Goal: Task Accomplishment & Management: Manage account settings

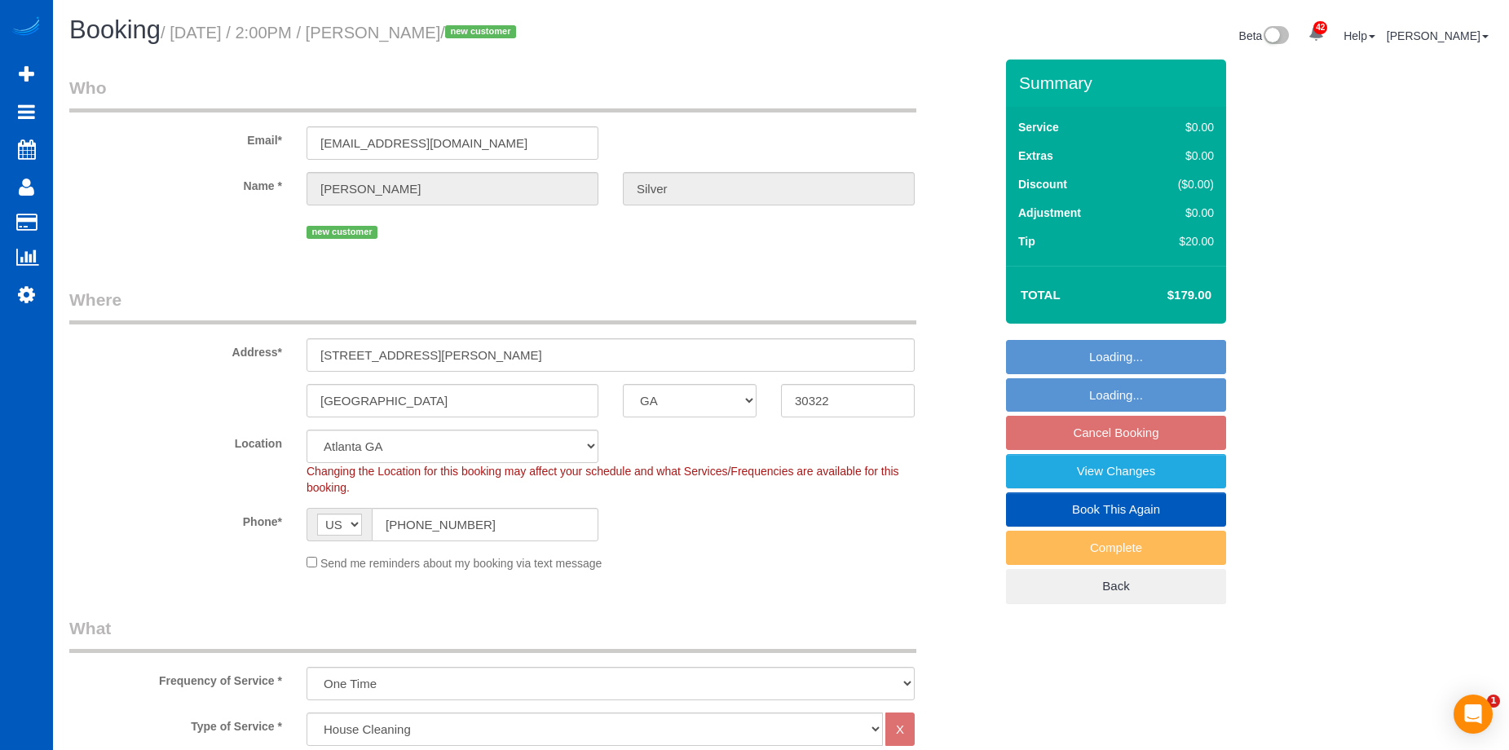
select select "GA"
select select "199"
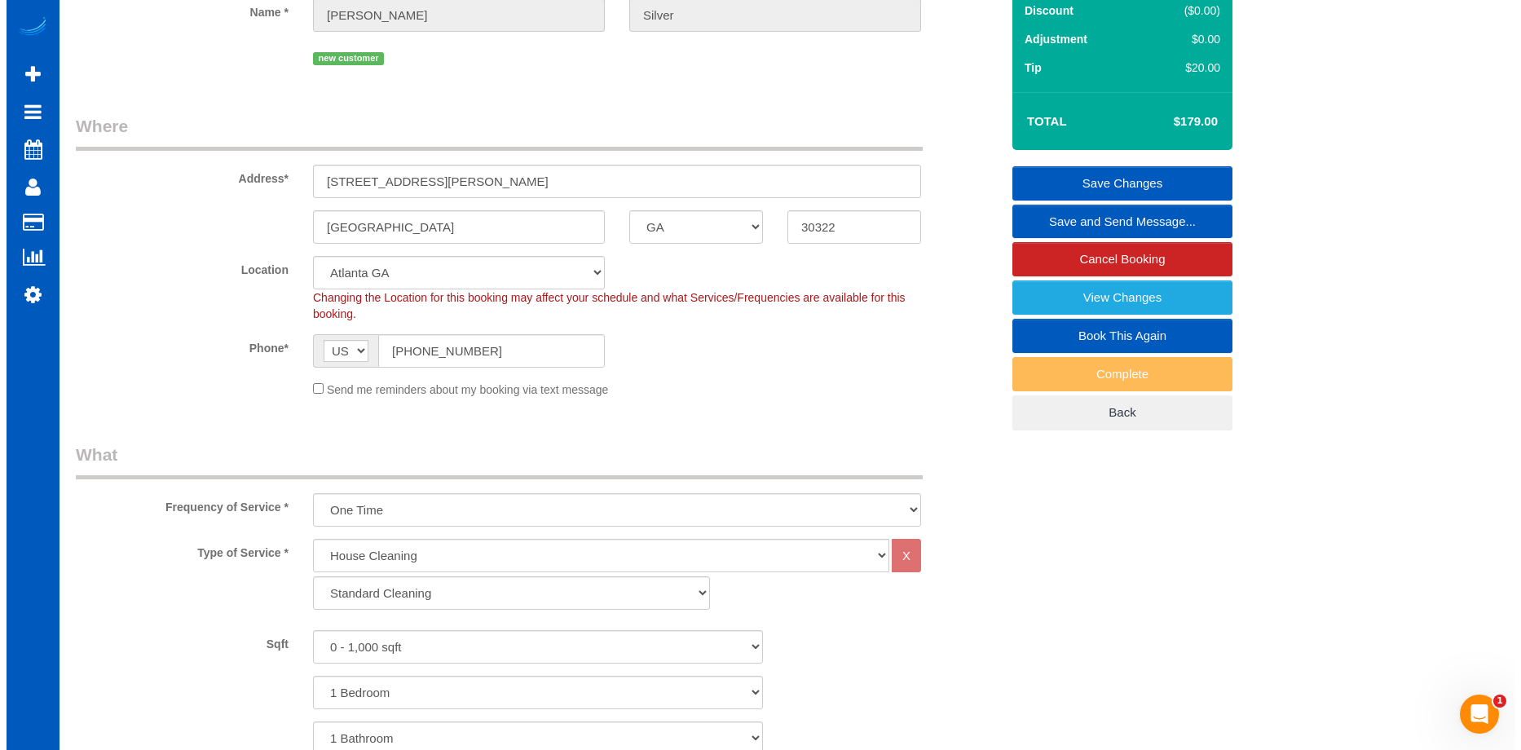
scroll to position [245, 0]
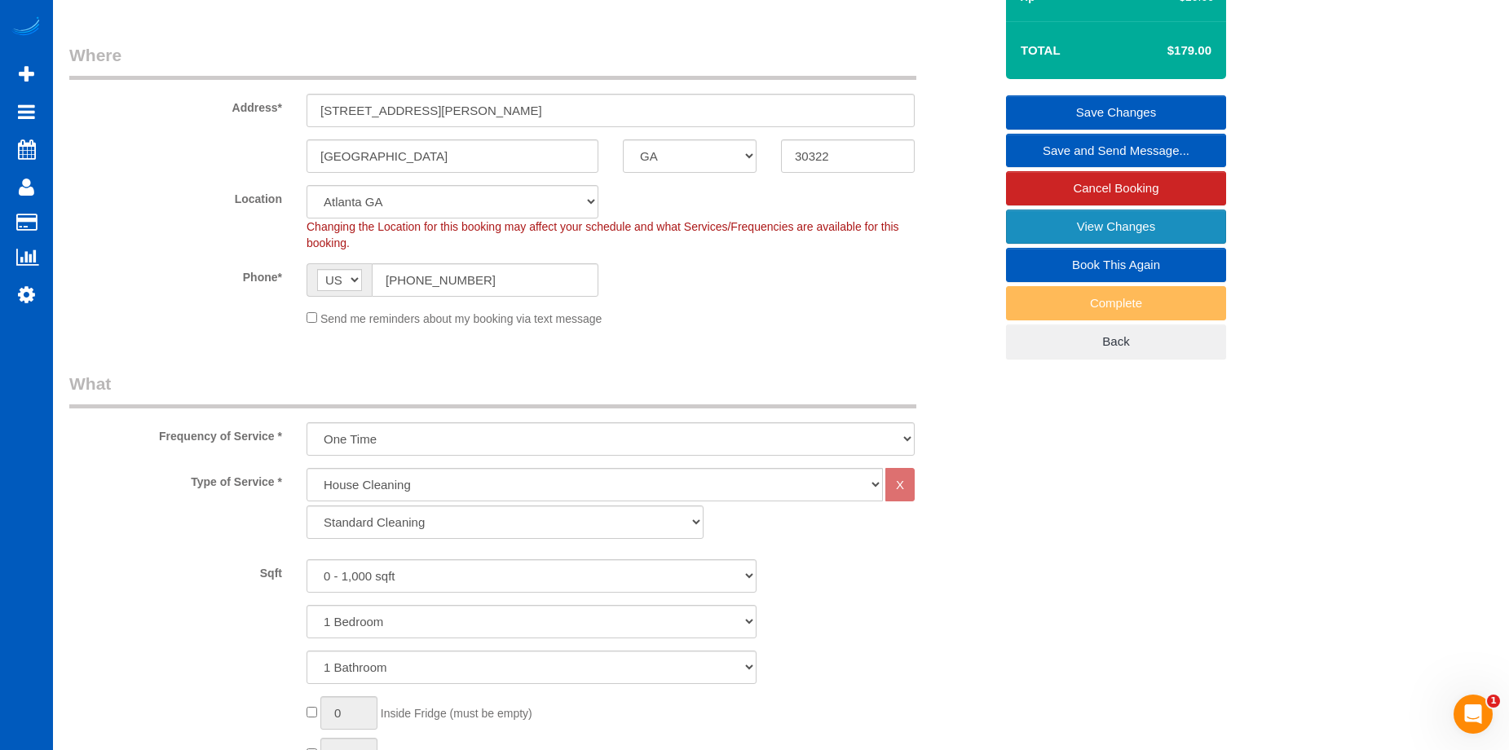
click at [1045, 224] on link "View Changes" at bounding box center [1116, 227] width 220 height 34
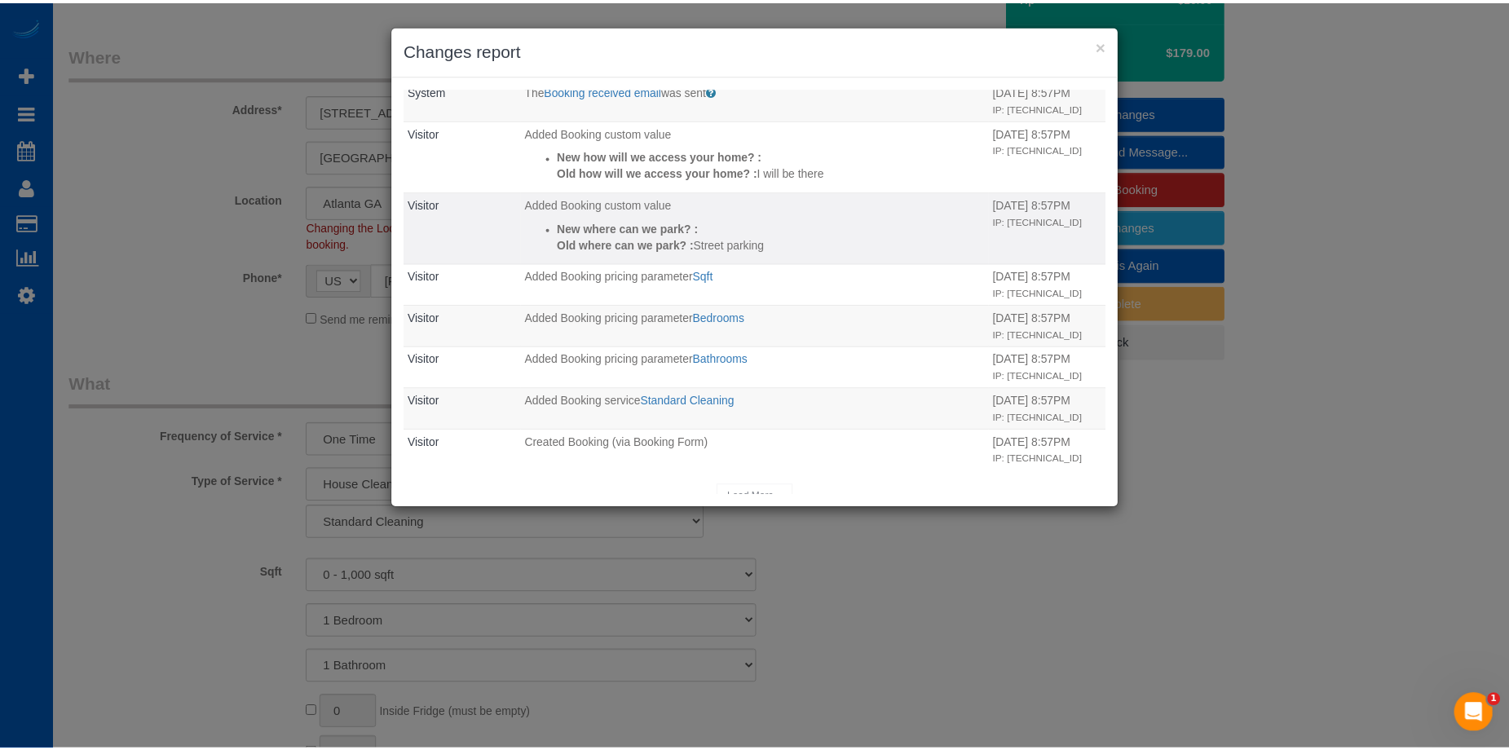
scroll to position [195, 0]
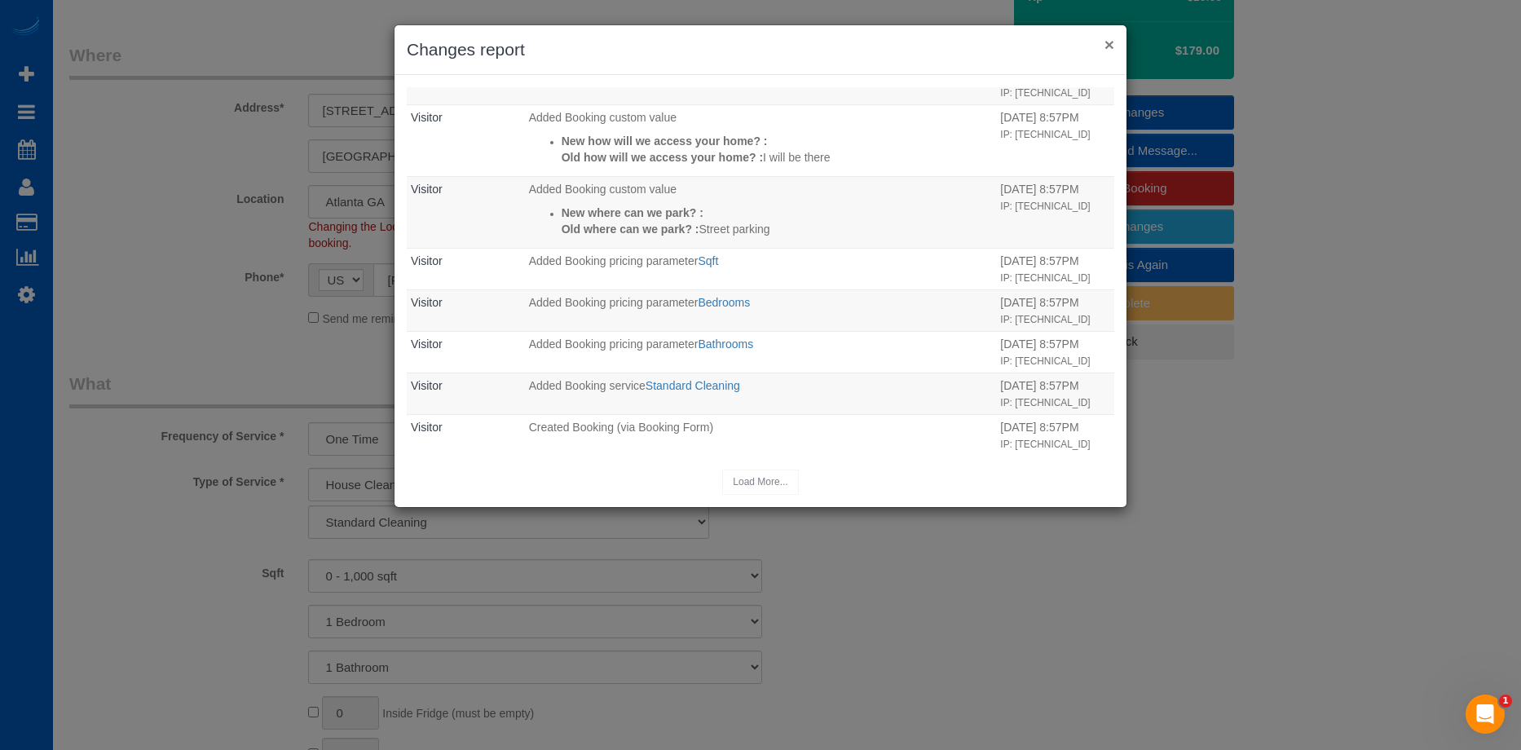
click at [1106, 46] on button "×" at bounding box center [1110, 44] width 10 height 17
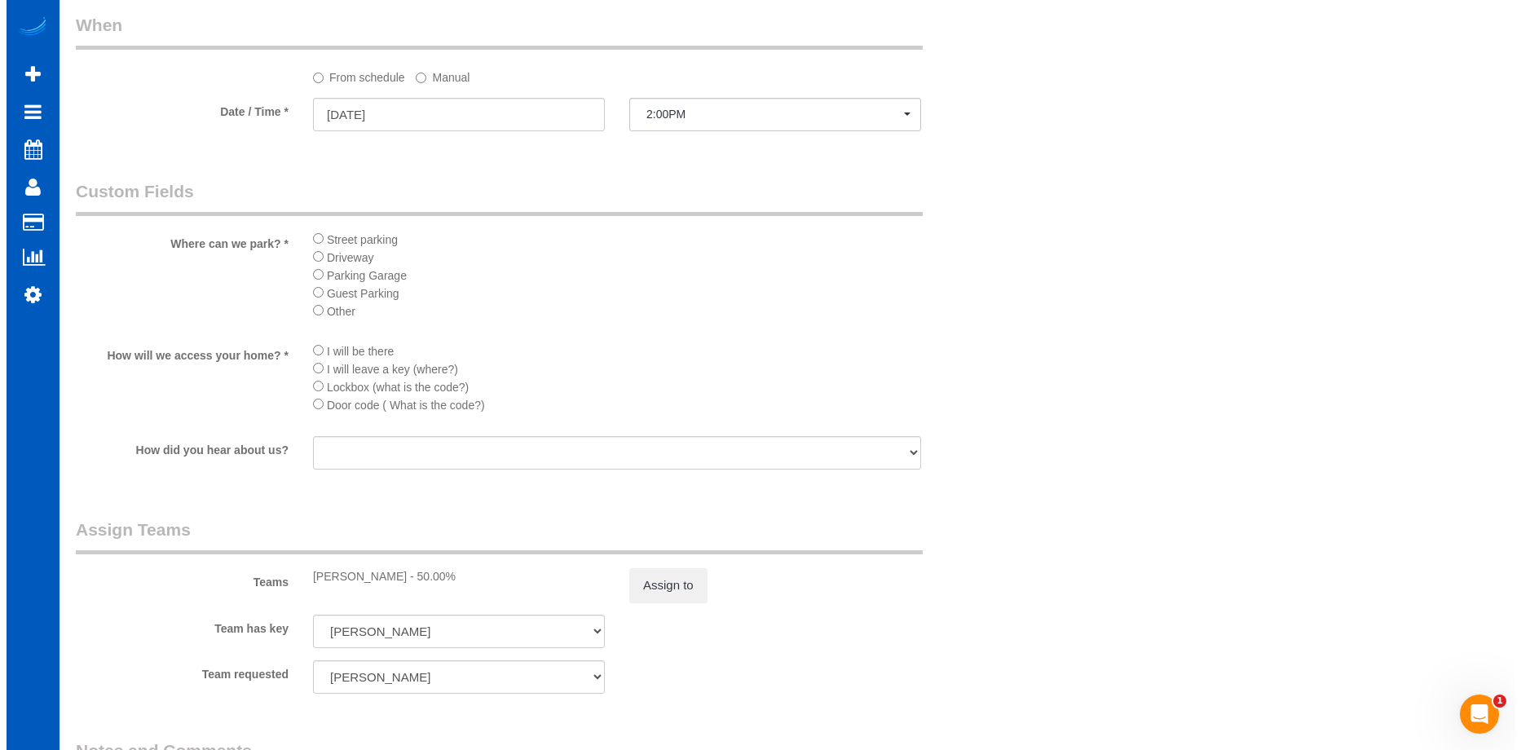
scroll to position [1549, 0]
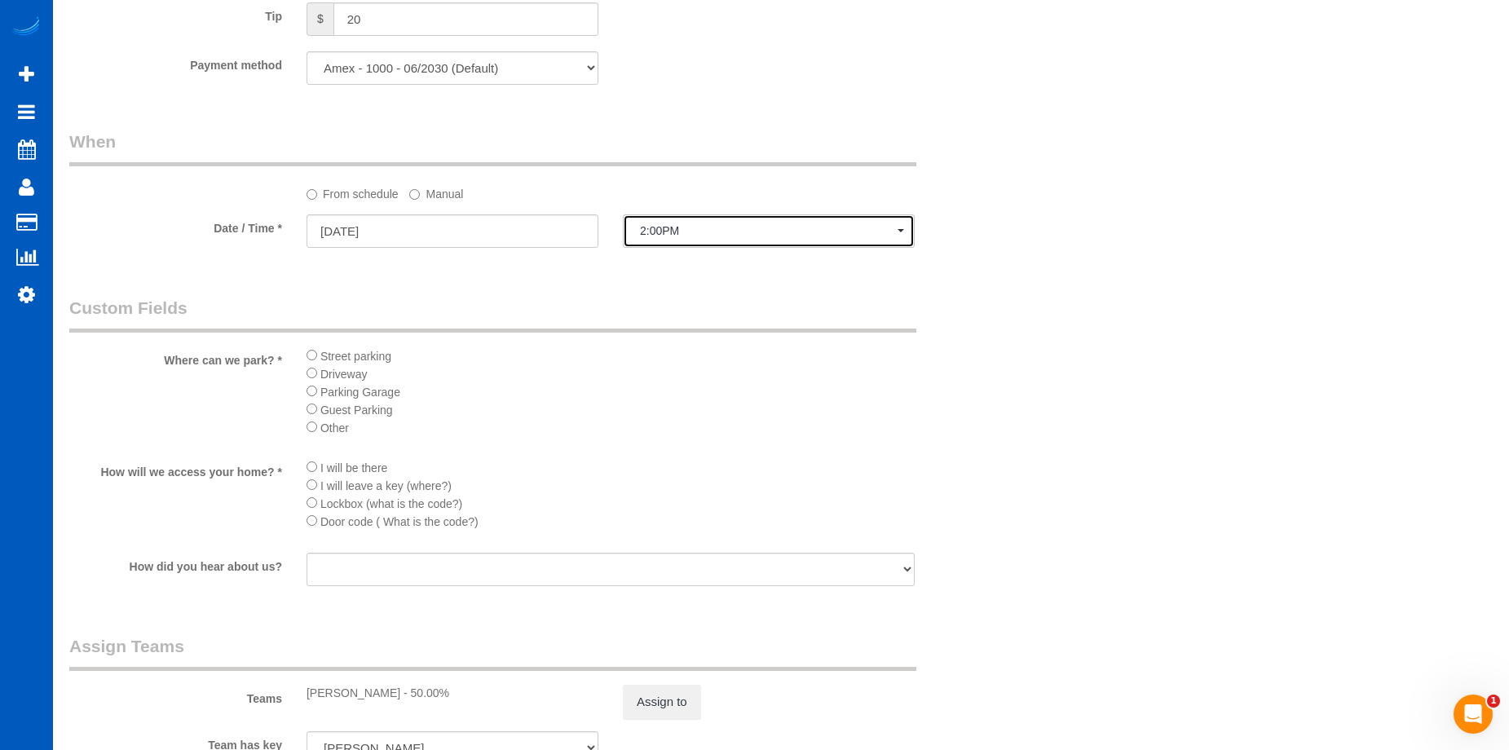
click at [765, 231] on span "2:00PM" at bounding box center [769, 230] width 258 height 13
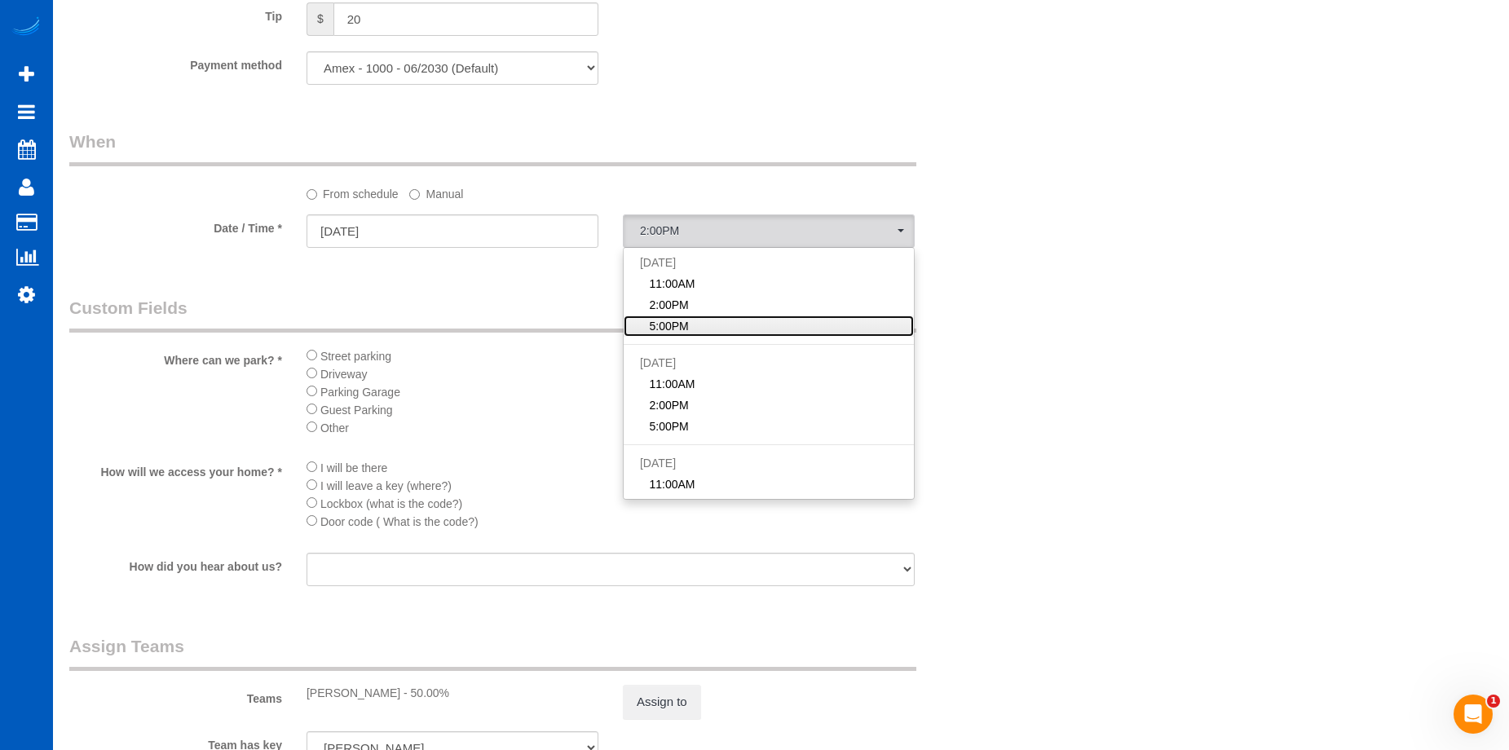
click at [699, 319] on link "5:00PM" at bounding box center [769, 325] width 290 height 21
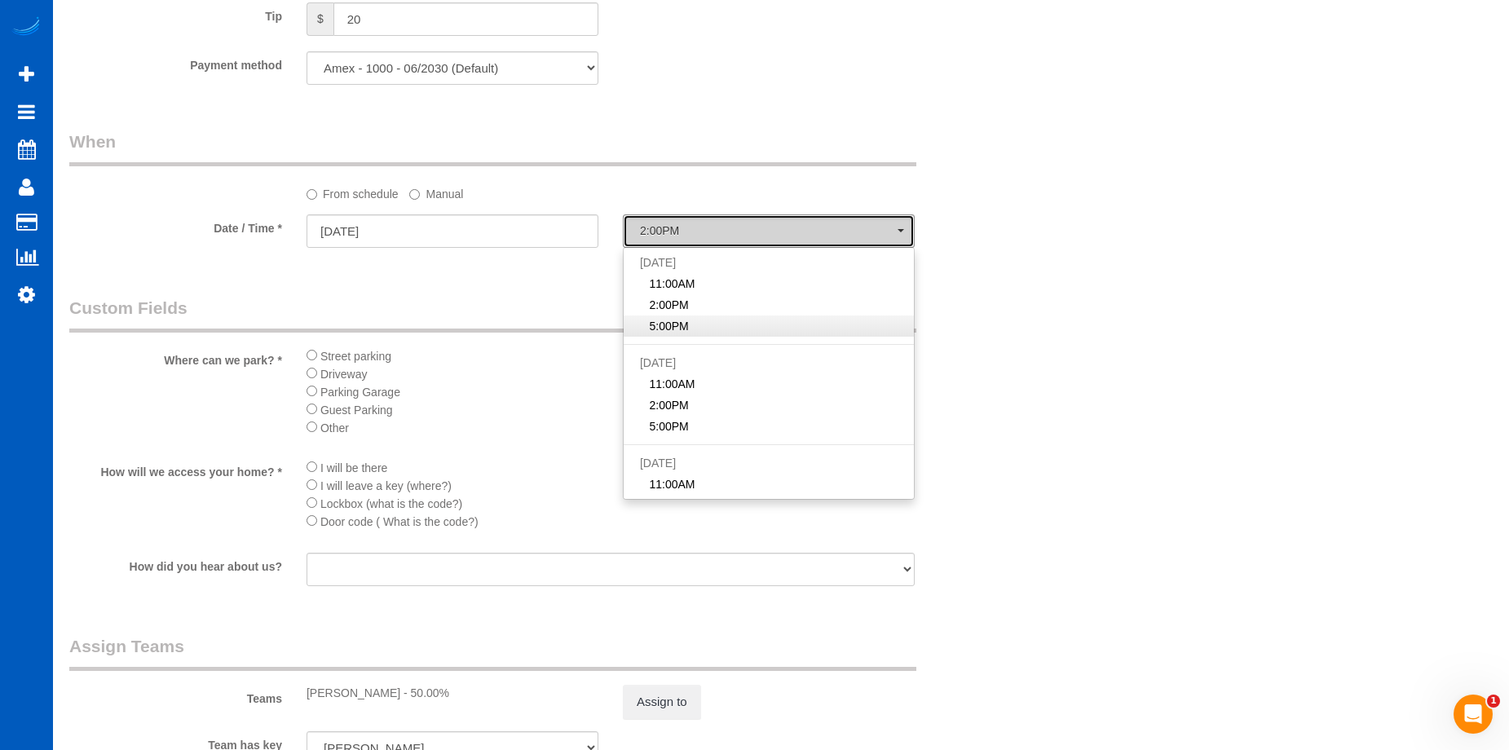
select select "spot3"
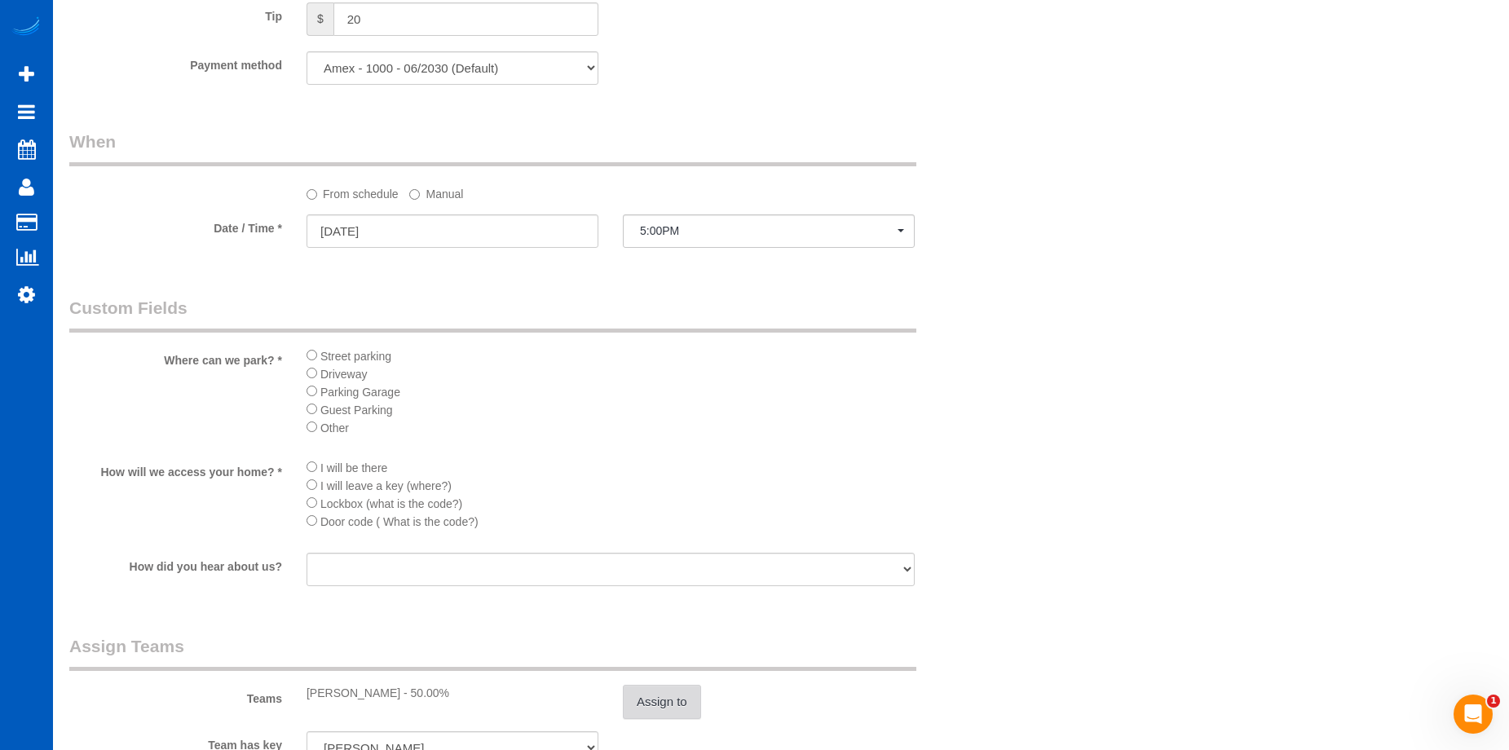
click at [648, 703] on button "Assign to" at bounding box center [662, 702] width 78 height 34
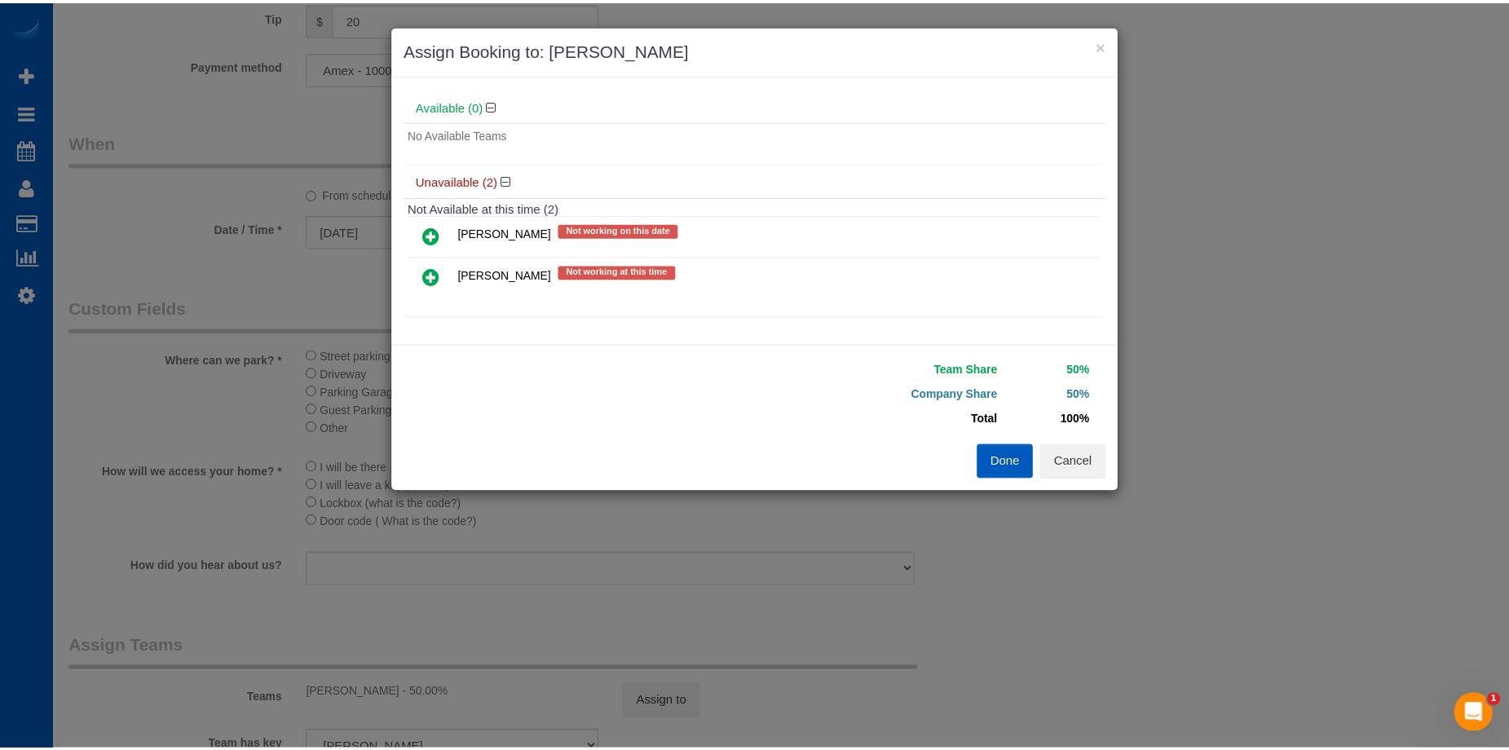
scroll to position [0, 0]
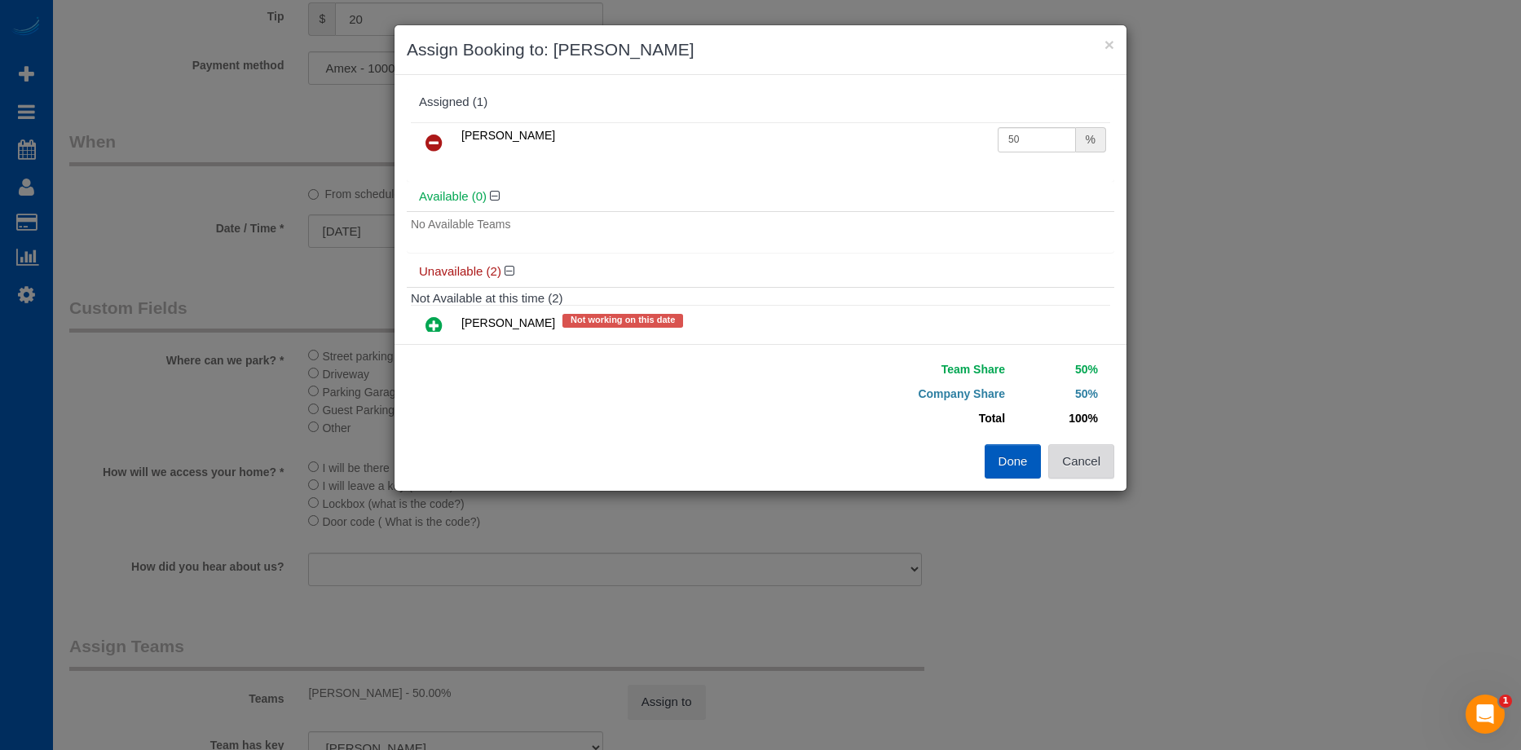
click at [1112, 451] on button "Cancel" at bounding box center [1081, 461] width 66 height 34
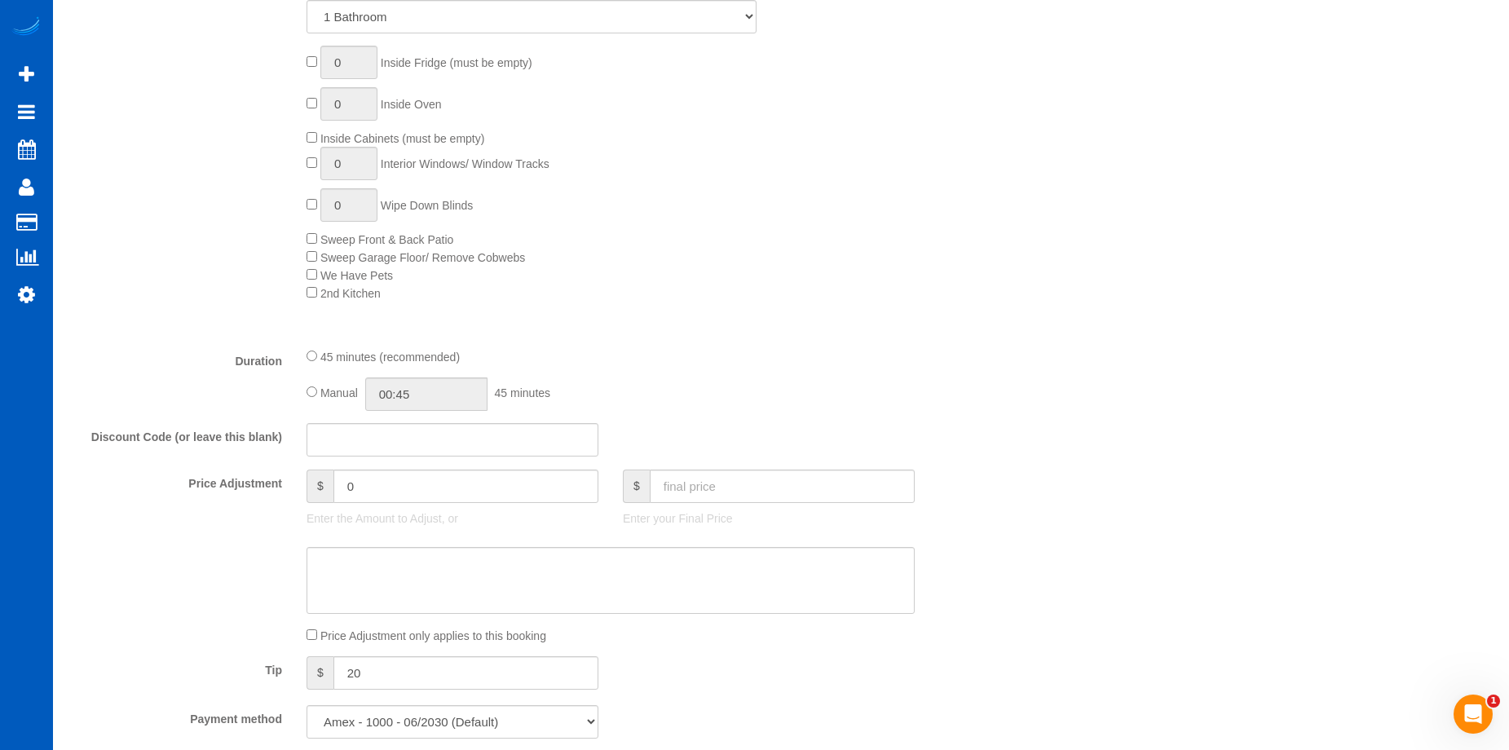
scroll to position [897, 0]
click at [454, 412] on fieldset "What Frequency of Service * One Time Weekly - 15.00% Every 2 Weeks - 10.00% Eve…" at bounding box center [531, 235] width 924 height 1030
click at [445, 382] on input "00:45" at bounding box center [426, 392] width 122 height 33
type input "04:00"
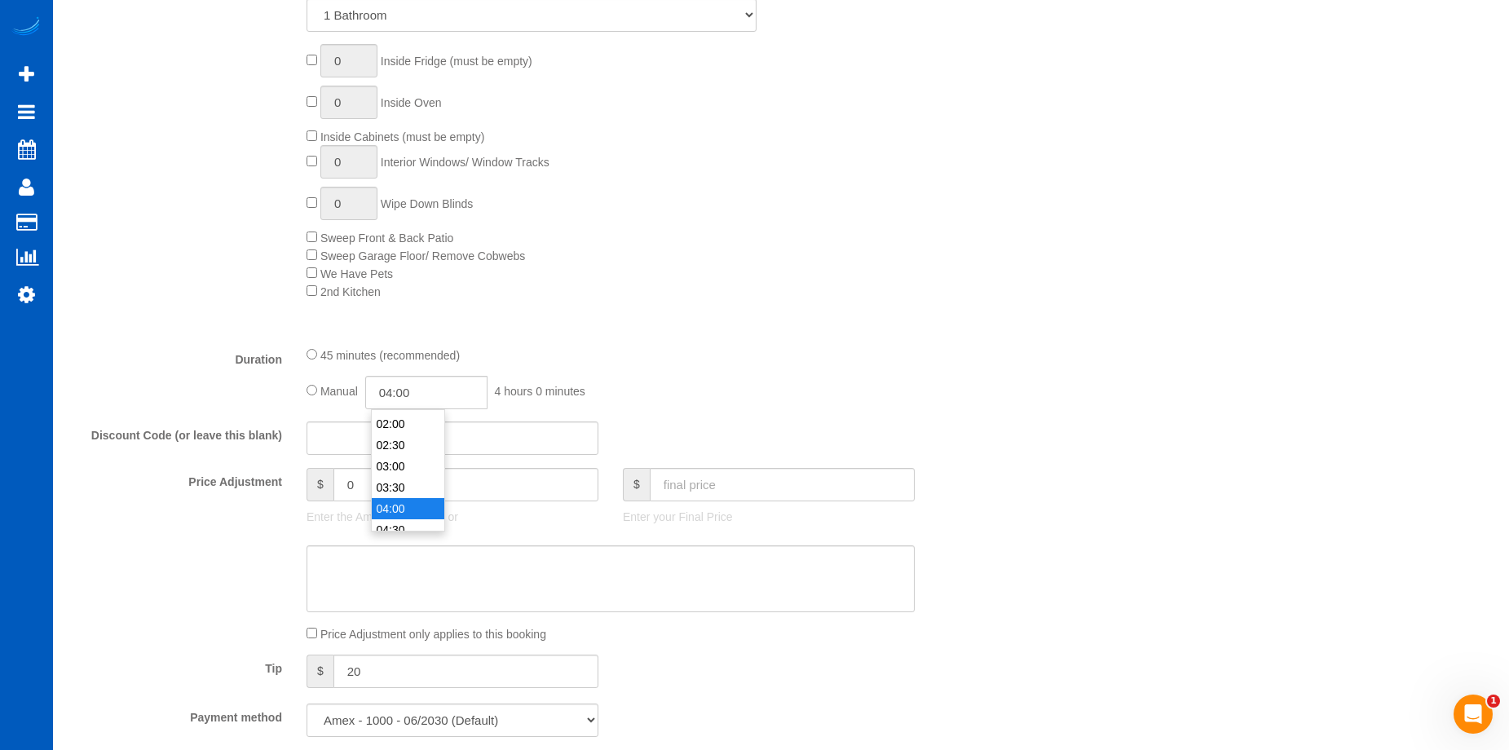
click at [392, 500] on li "04:00" at bounding box center [408, 508] width 73 height 21
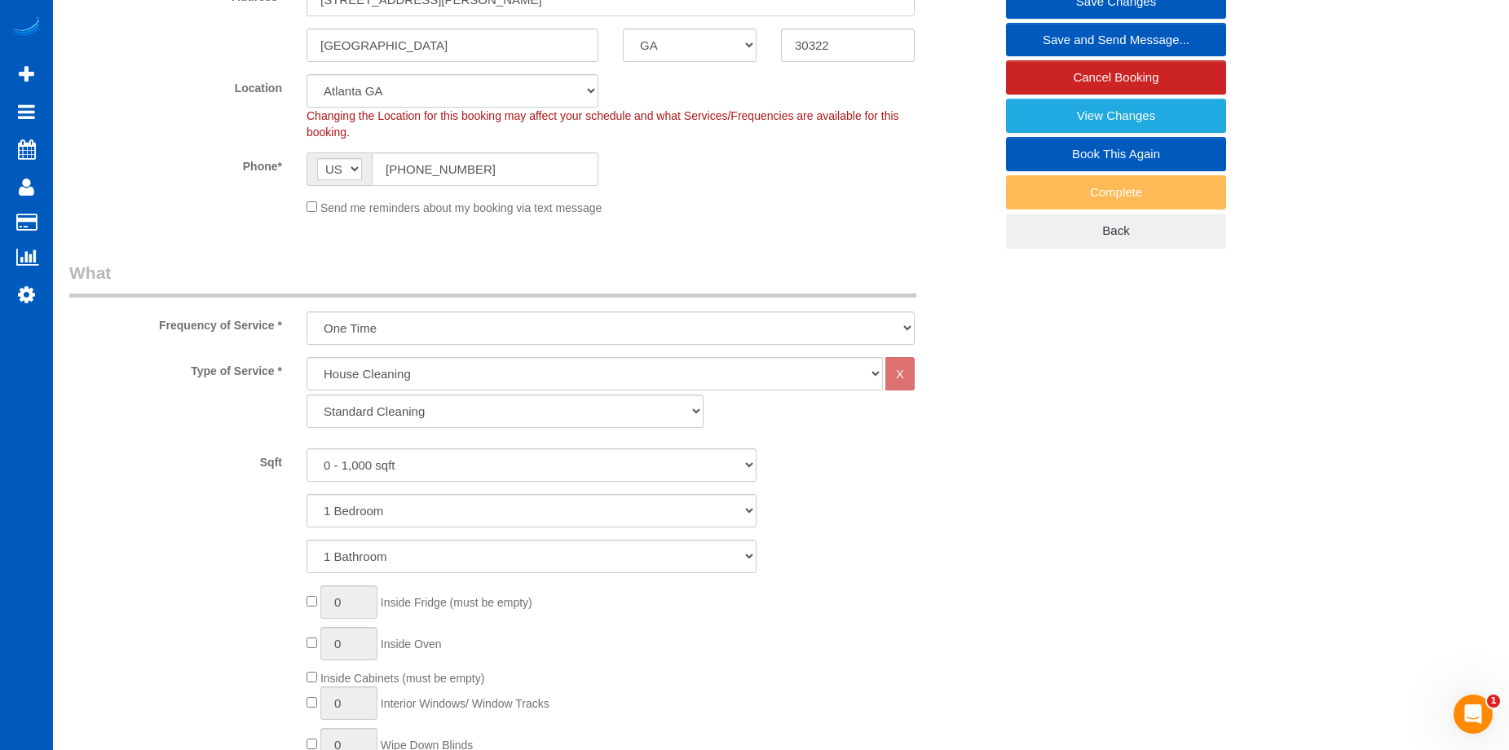
select select "spot18"
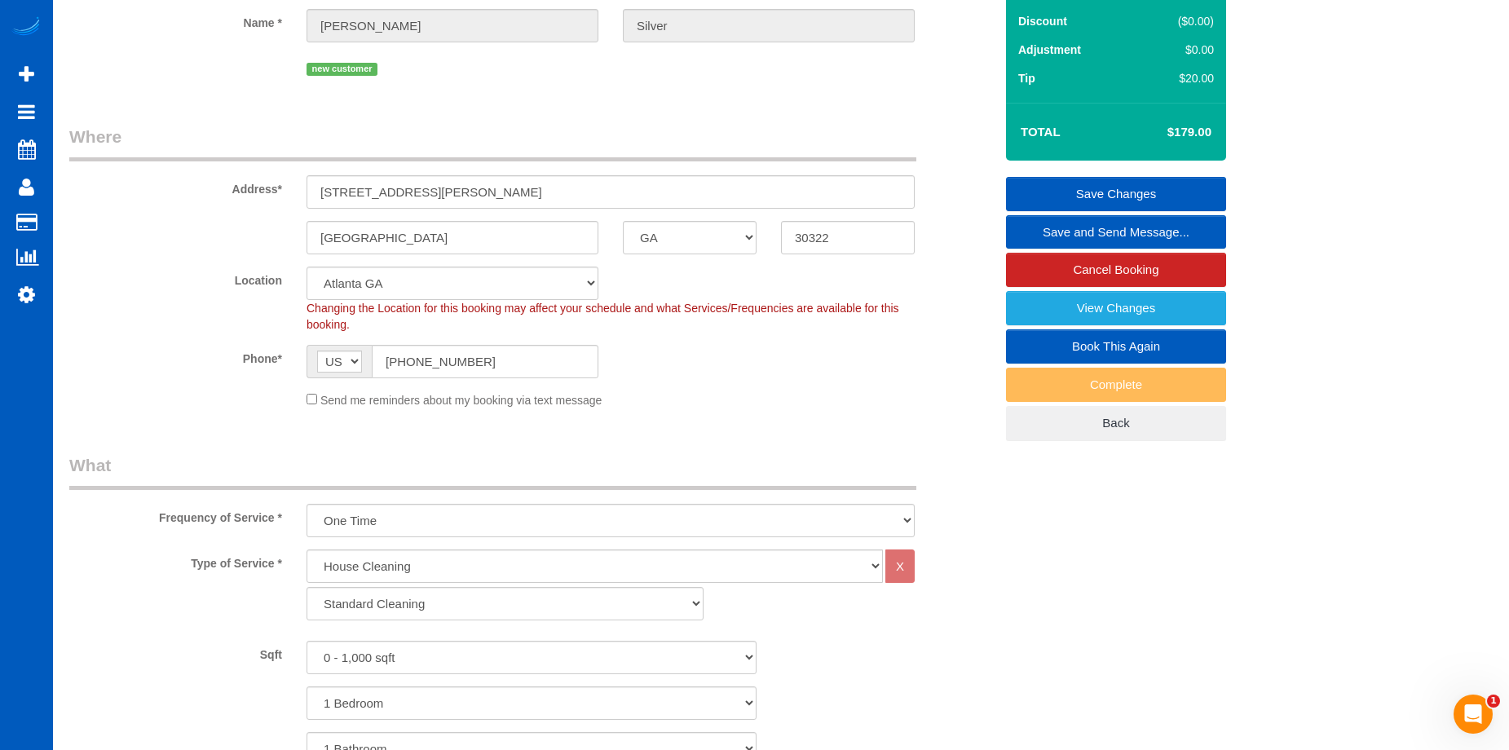
click at [1080, 183] on link "Save Changes" at bounding box center [1116, 194] width 220 height 34
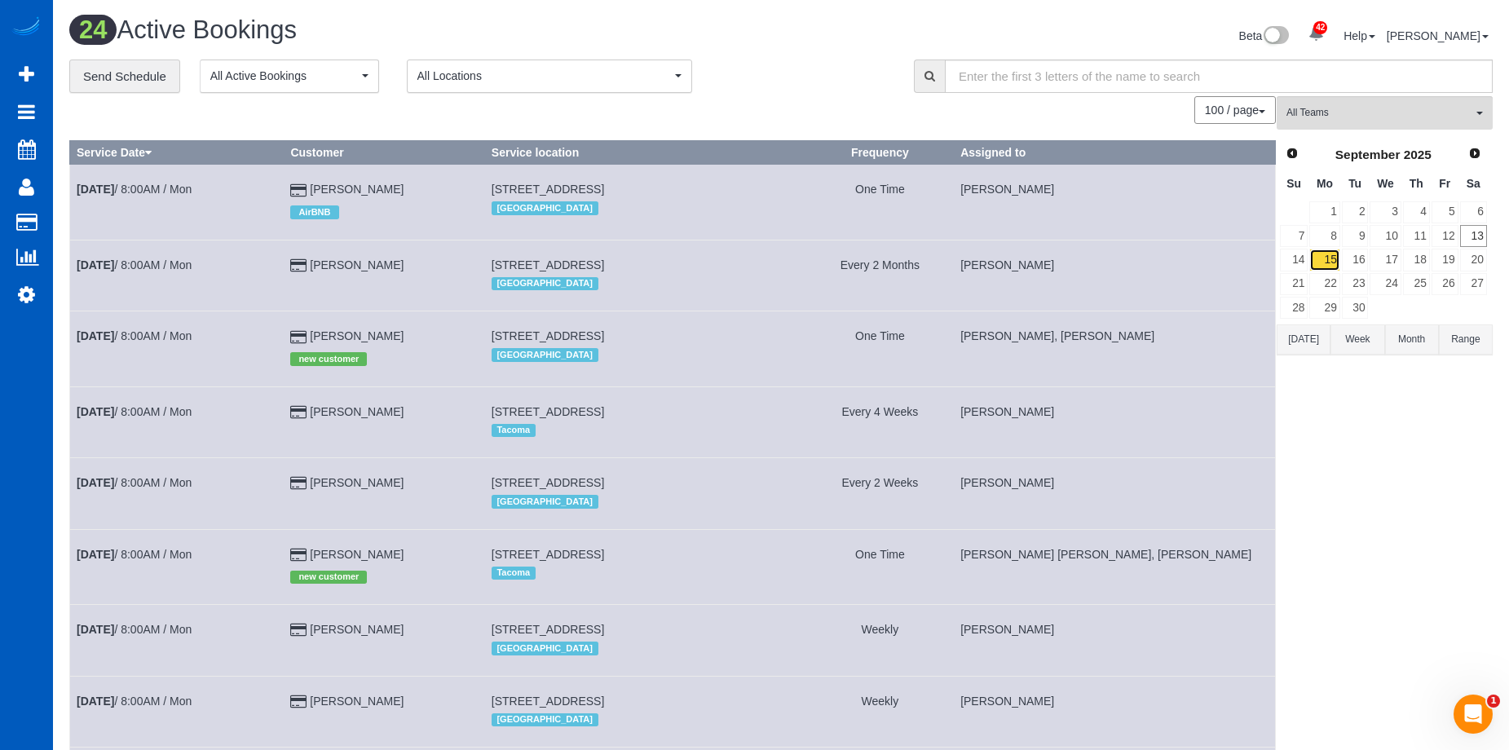
click at [1330, 252] on link "15" at bounding box center [1324, 260] width 30 height 22
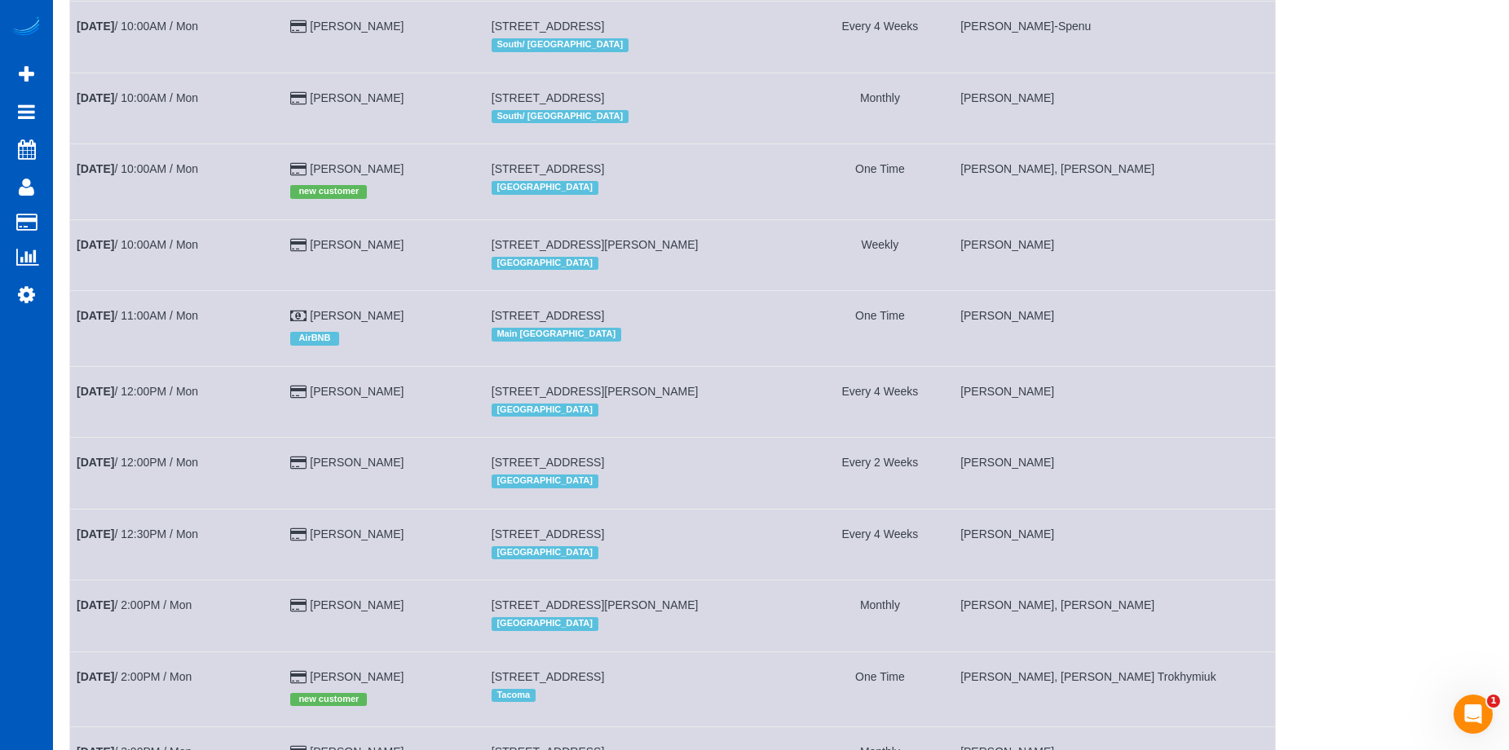
scroll to position [1285, 0]
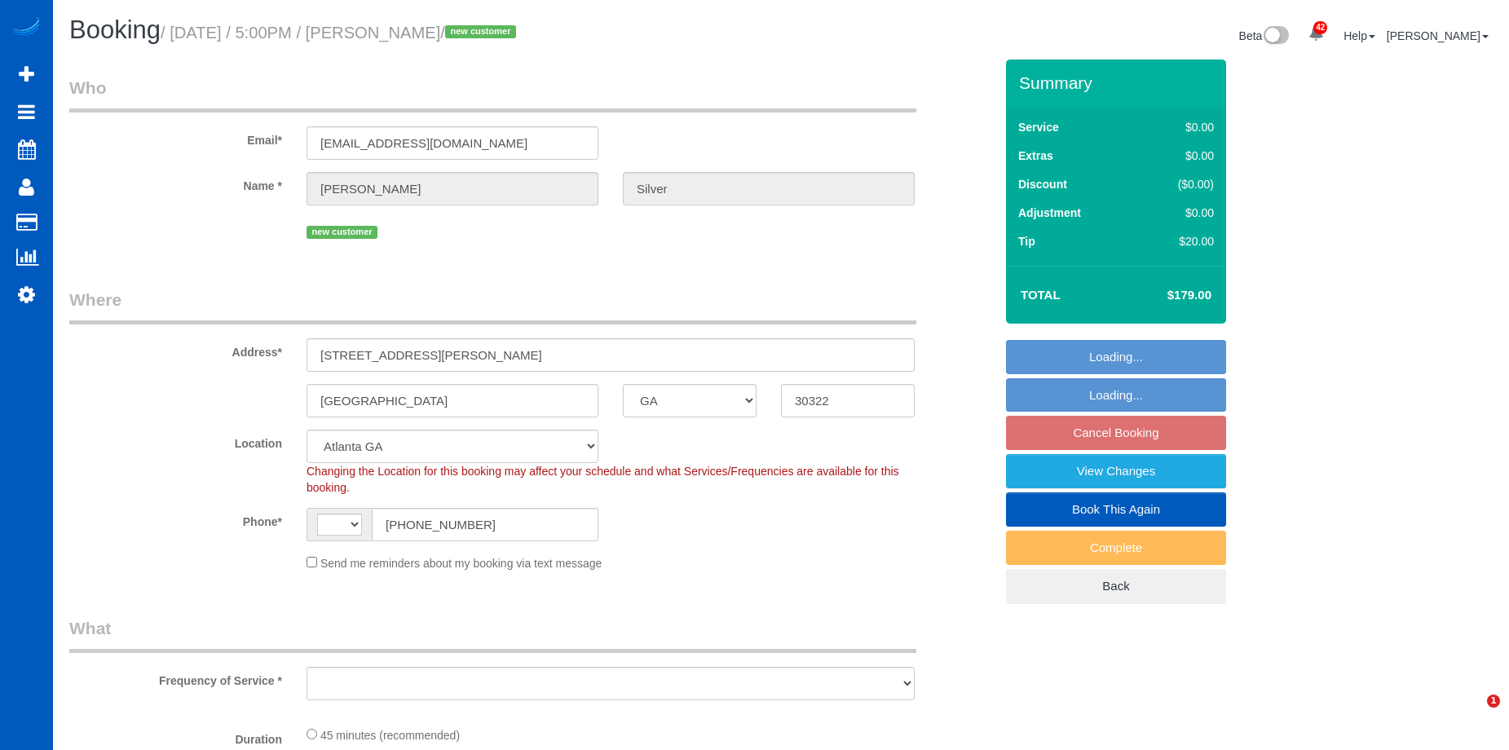
select select "GA"
select select "string:US"
select select "object:939"
select select "spot3"
select select "object:1088"
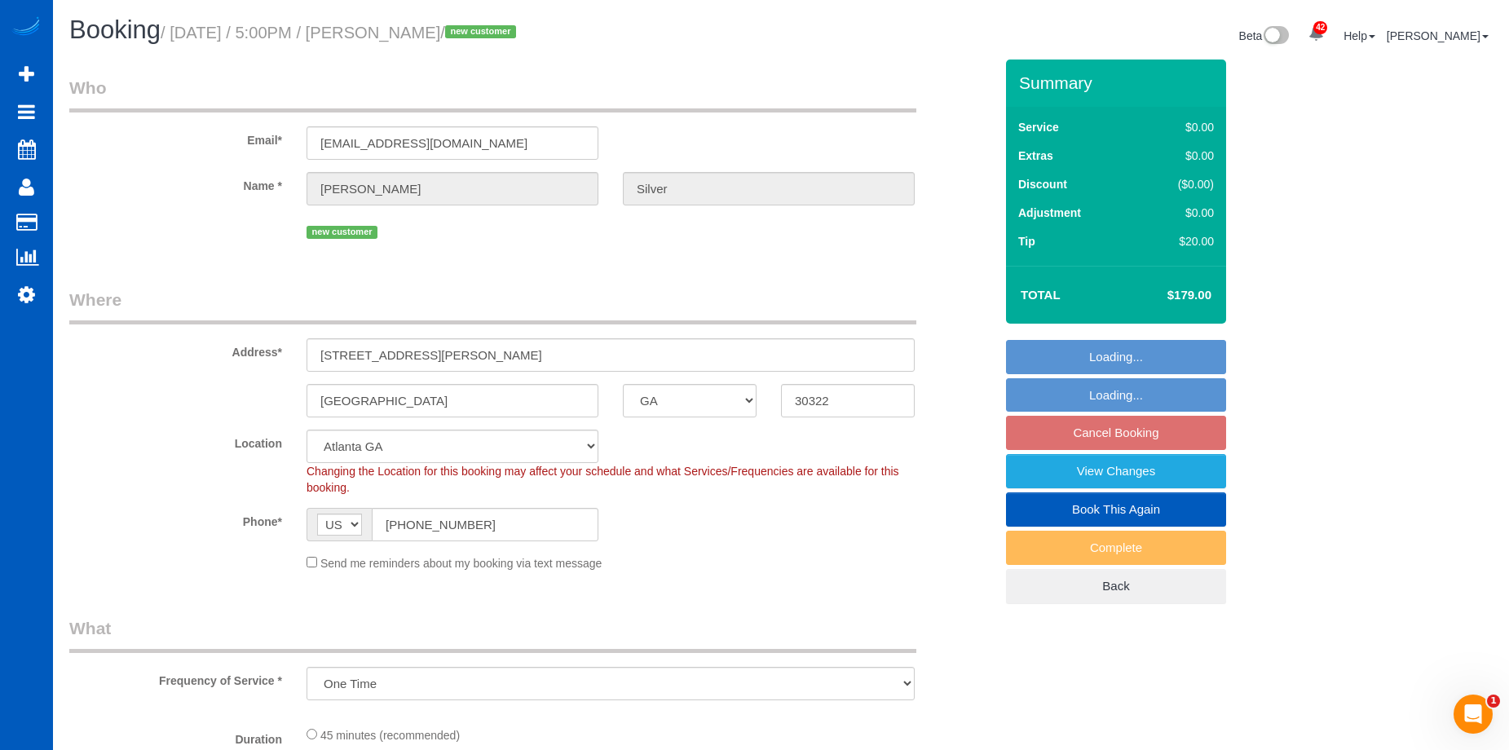
select select "199"
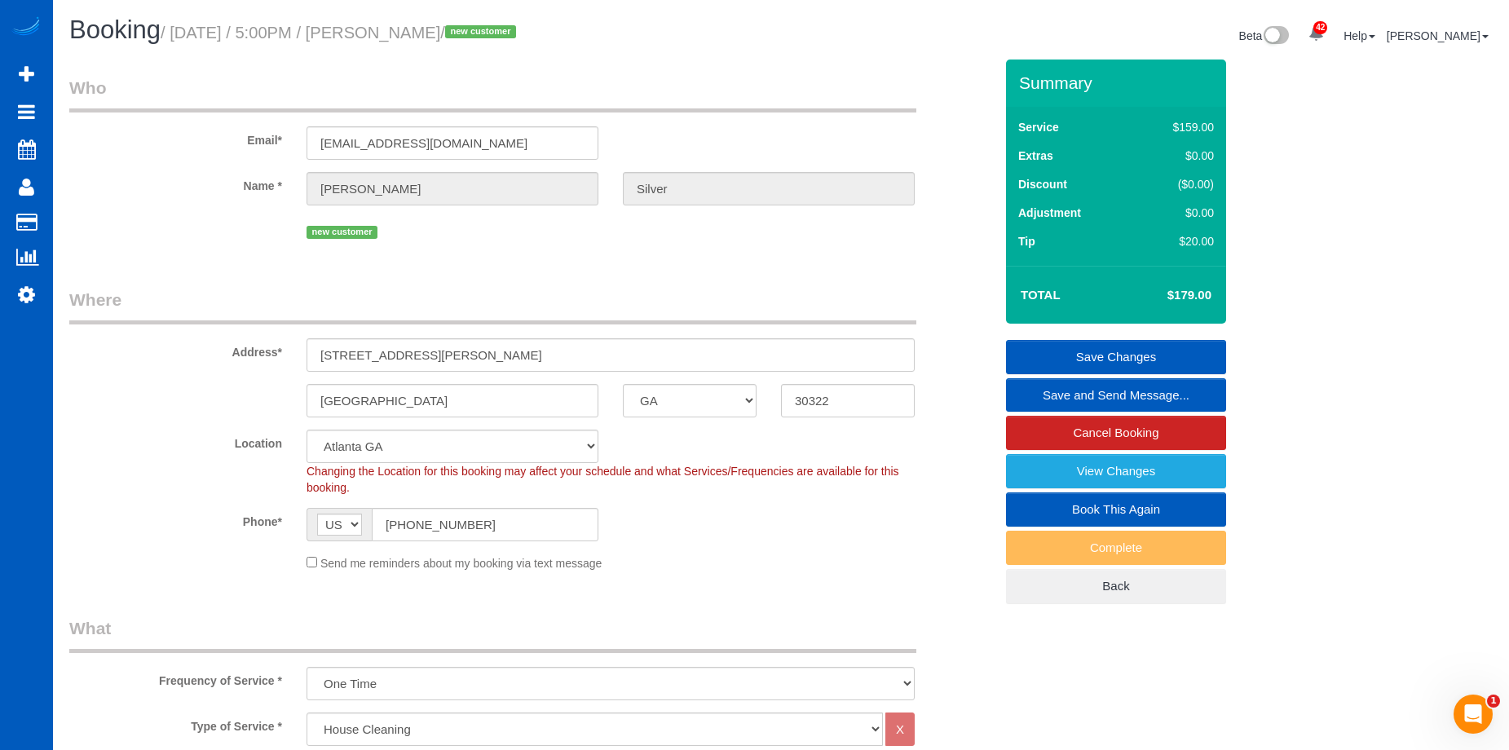
click at [1079, 393] on link "Save and Send Message..." at bounding box center [1116, 395] width 220 height 34
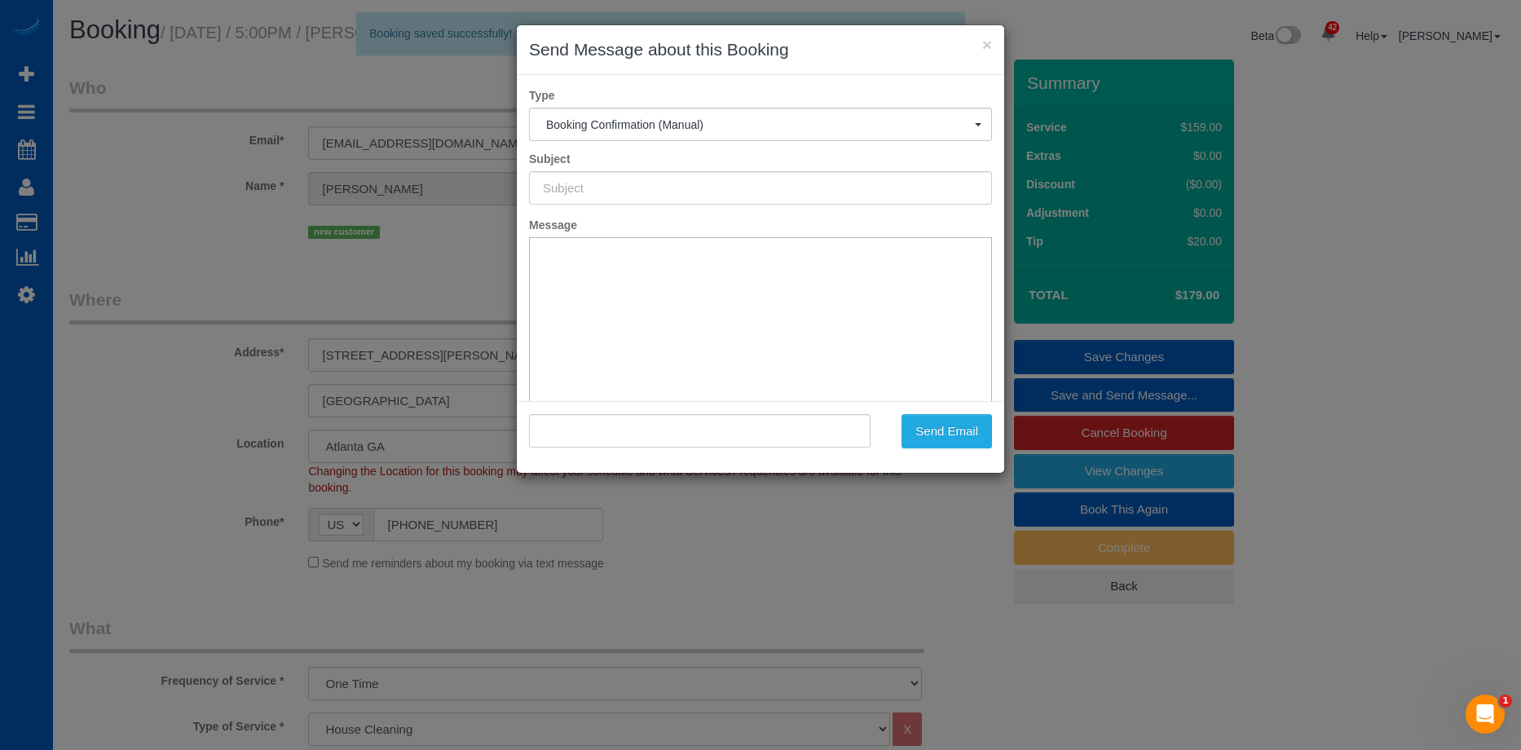
type input "Cleaning Service Confirmed!"
type input ""Peter Silver" <petersilver05@gmail.com>"
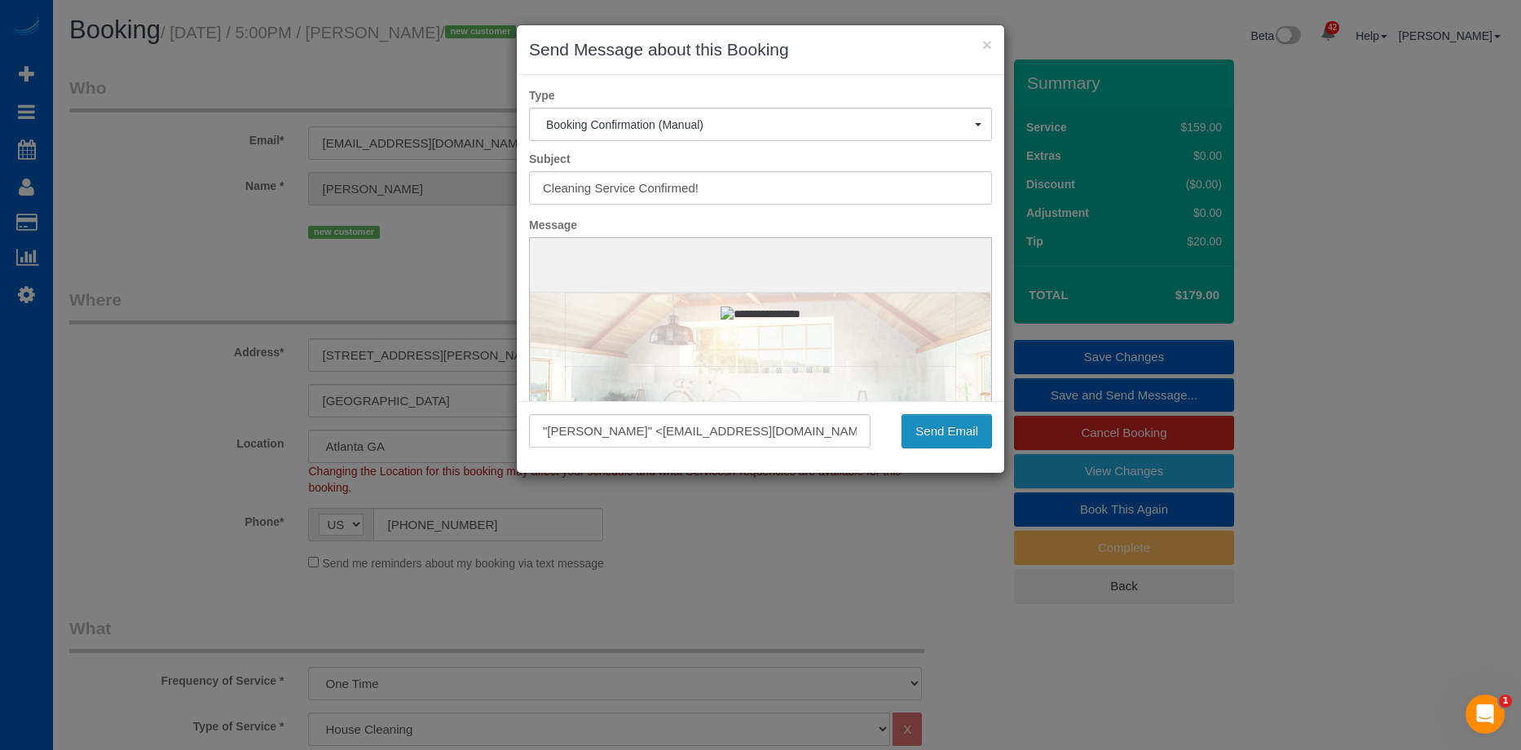
click at [940, 428] on button "Send Email" at bounding box center [947, 431] width 90 height 34
